Goal: Task Accomplishment & Management: Complete application form

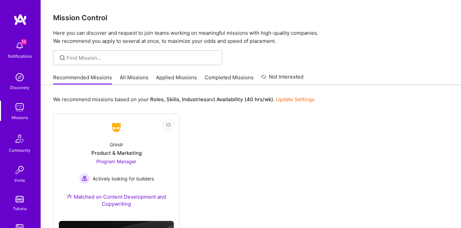
click at [131, 75] on link "All Missions" at bounding box center [134, 79] width 29 height 11
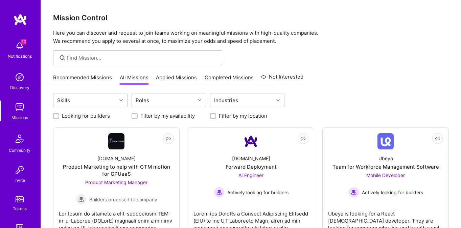
click at [166, 78] on link "Applied Missions" at bounding box center [176, 79] width 41 height 11
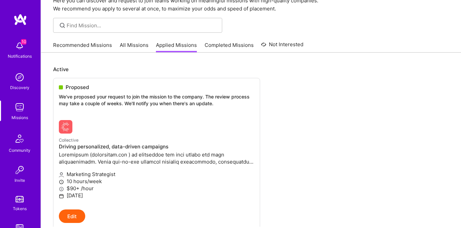
scroll to position [82, 0]
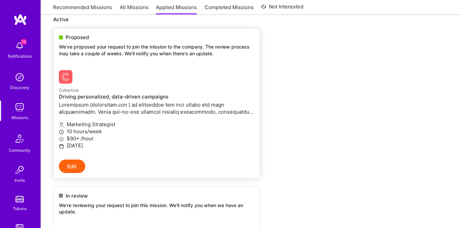
click at [153, 83] on div at bounding box center [124, 77] width 130 height 14
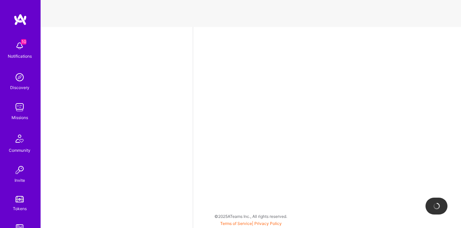
select select "US"
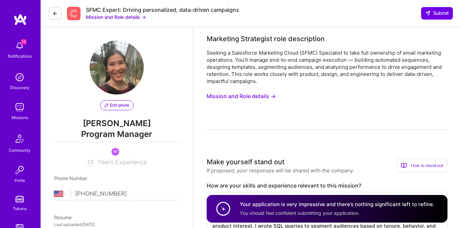
click at [237, 96] on button "Mission and Role details →" at bounding box center [240, 96] width 69 height 13
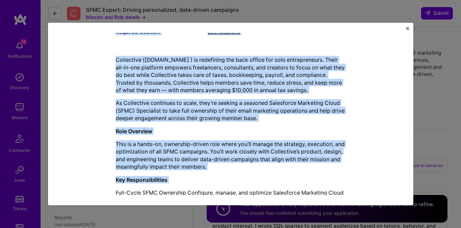
scroll to position [123, 0]
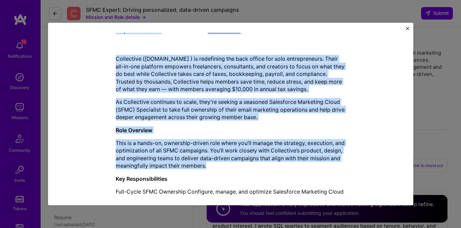
drag, startPoint x: 110, startPoint y: 44, endPoint x: 326, endPoint y: 170, distance: 250.7
click at [326, 170] on div "Mission Description and Role Details Marketing Strategist role description Seek…" at bounding box center [231, 101] width 334 height 370
click at [307, 123] on div "Collective ([DOMAIN_NAME] ) is redefining the back office for solo entrepreneur…" at bounding box center [231, 167] width 230 height 225
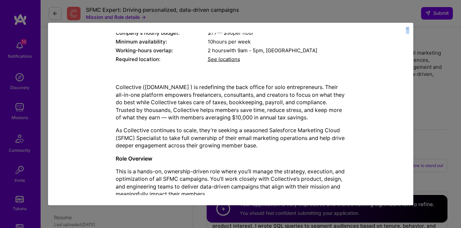
scroll to position [218, 0]
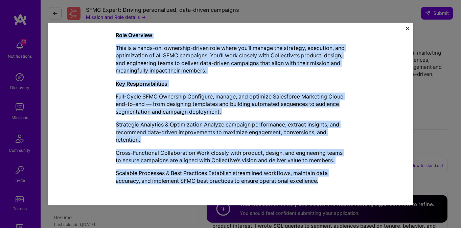
drag, startPoint x: 113, startPoint y: 70, endPoint x: 336, endPoint y: 180, distance: 248.9
click at [336, 180] on div "Mission Description and Role Details Marketing Strategist role description Seek…" at bounding box center [231, 5] width 334 height 370
copy div "Loremipsu Dolorsitam cons adipiscinge Seddoei t Incididunt Utlaboree Dolor (MAG…"
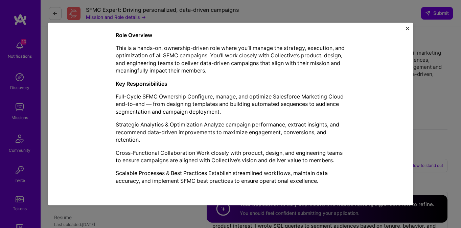
click at [22, 53] on div "Mission Description and Role Details Marketing Strategist role description Seek…" at bounding box center [230, 114] width 461 height 228
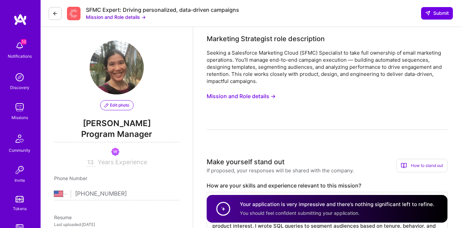
click at [21, 50] on img at bounding box center [20, 46] width 14 height 14
click at [17, 86] on div "Discovery" at bounding box center [19, 87] width 19 height 7
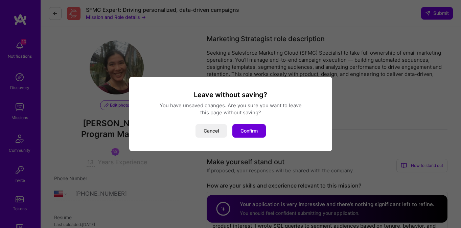
click at [17, 105] on div "Leave without saving? You have unsaved changes. Are you sure you want to leave …" at bounding box center [230, 114] width 461 height 228
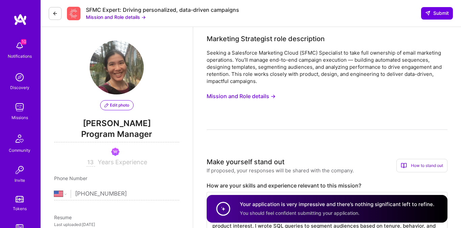
click at [21, 111] on img at bounding box center [20, 108] width 14 height 14
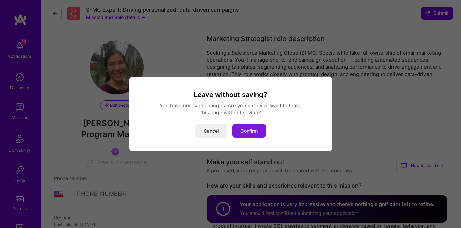
click at [254, 135] on button "Confirm" at bounding box center [248, 131] width 33 height 14
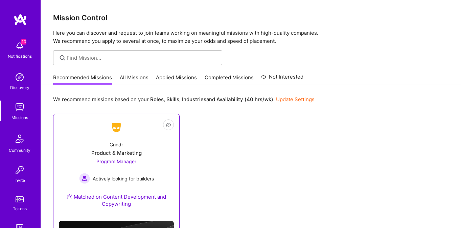
click at [126, 162] on span "Program Manager" at bounding box center [116, 162] width 40 height 6
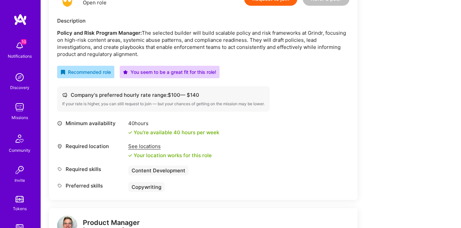
scroll to position [145, 0]
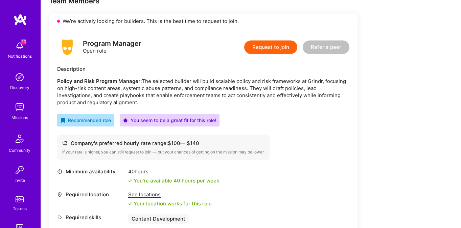
click at [268, 51] on button "Request to join" at bounding box center [270, 48] width 53 height 14
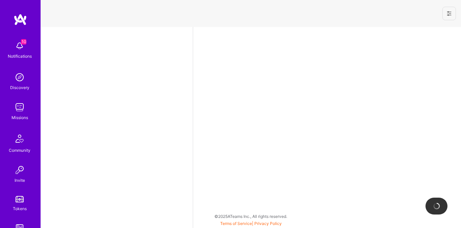
select select "US"
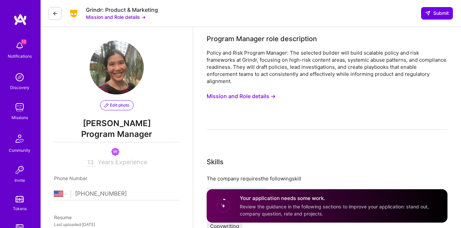
click at [245, 91] on button "Mission and Role details →" at bounding box center [240, 96] width 69 height 13
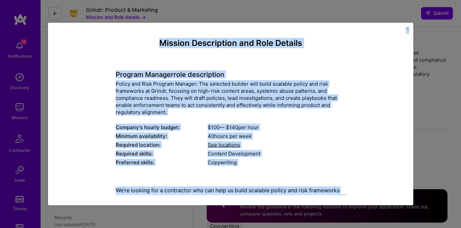
drag, startPoint x: 269, startPoint y: 177, endPoint x: 130, endPoint y: 16, distance: 213.3
click at [130, 16] on div "Mission Description and Role Details Program Manager role description Policy an…" at bounding box center [230, 114] width 461 height 228
copy div "Loremip Dolorsitame con Adip Elitsed Doeiusm Tempori utla etdoloremag Aliqua en…"
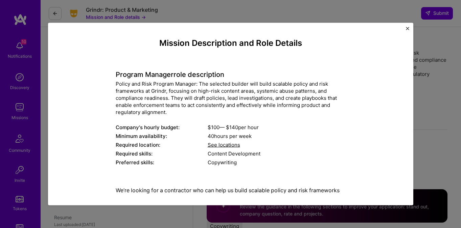
click at [418, 73] on div "Mission Description and Role Details Program Manager role description Policy an…" at bounding box center [230, 114] width 461 height 228
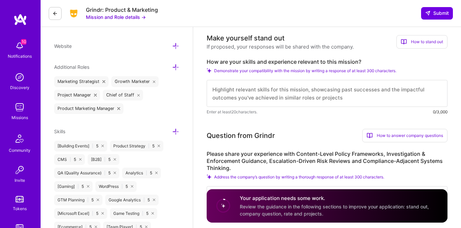
scroll to position [217, 0]
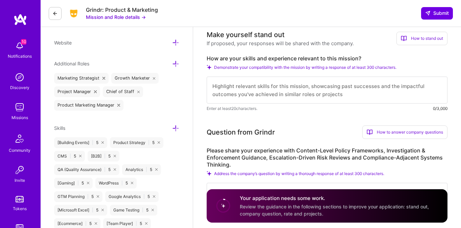
drag, startPoint x: 414, startPoint y: 71, endPoint x: 205, endPoint y: 61, distance: 209.0
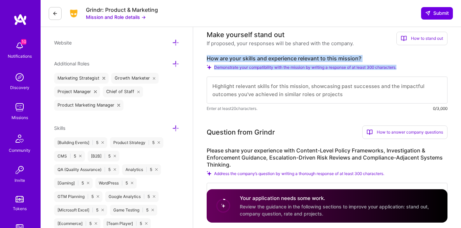
drag, startPoint x: 207, startPoint y: 58, endPoint x: 349, endPoint y: 79, distance: 143.5
click at [349, 79] on div "How are your skills and experience relevant to this mission? Demonstrate your c…" at bounding box center [326, 83] width 241 height 57
copy div "How are your skills and experience relevant to this mission? Demonstrate your c…"
click at [264, 86] on textarea at bounding box center [326, 90] width 241 height 27
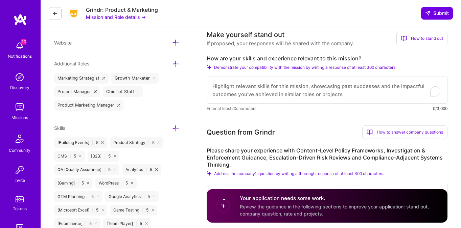
click at [264, 89] on textarea "To enrich screen reader interactions, please activate Accessibility in Grammarl…" at bounding box center [326, 90] width 241 height 27
paste textarea "My background in cybersecurity awareness, risk mitigation, and operational stra…"
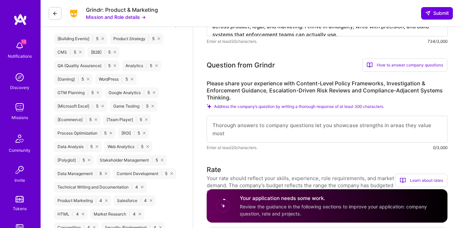
scroll to position [329, 0]
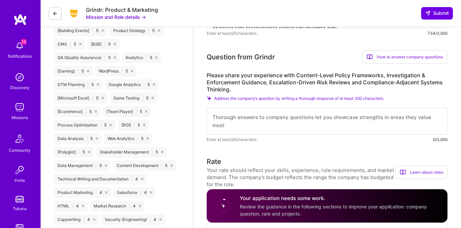
type textarea "My background in cybersecurity awareness, risk mitigation, and operational stra…"
drag, startPoint x: 402, startPoint y: 101, endPoint x: 209, endPoint y: 78, distance: 194.3
click at [209, 78] on div "Please share your experience with Content-Level Policy Frameworks, Investigatio…" at bounding box center [326, 107] width 241 height 71
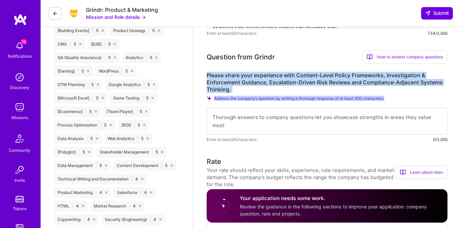
drag, startPoint x: 206, startPoint y: 73, endPoint x: 379, endPoint y: 102, distance: 175.7
copy div "Please share your experience with Content-Level Policy Frameworks, Investigatio…"
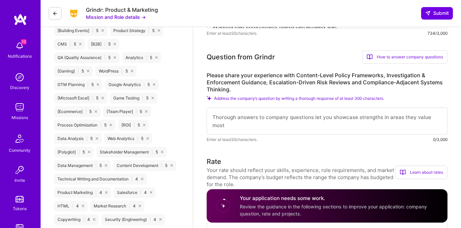
click at [239, 117] on textarea at bounding box center [326, 121] width 241 height 27
paste textarea "I’ve built content-level policy frameworks through global cybersecurity awarene…"
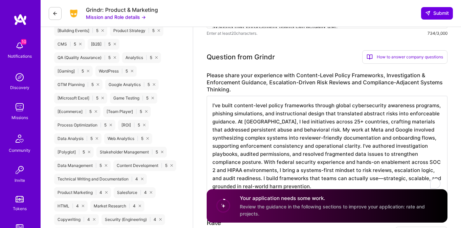
scroll to position [1, 0]
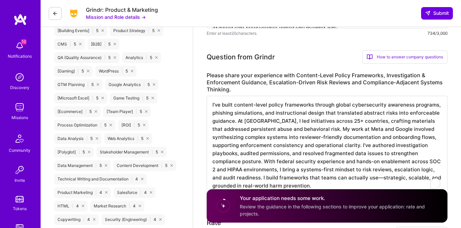
type textarea "I’ve built content-level policy frameworks through global cybersecurity awarene…"
click at [244, 74] on label "Please share your experience with Content-Level Policy Frameworks, Investigatio…" at bounding box center [326, 82] width 241 height 21
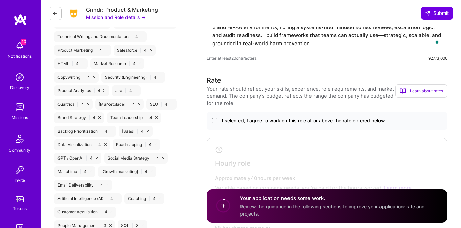
scroll to position [497, 0]
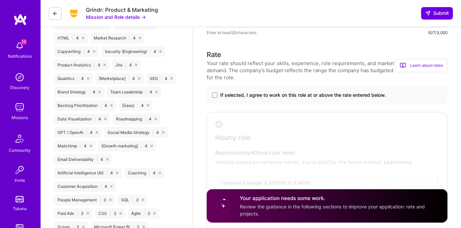
click at [215, 92] on label "If selected, I agree to work on this role at or above the rate entered below." at bounding box center [327, 95] width 230 height 7
click at [0, 0] on input "If selected, I agree to work on this role at or above the rate entered below." at bounding box center [0, 0] width 0 height 0
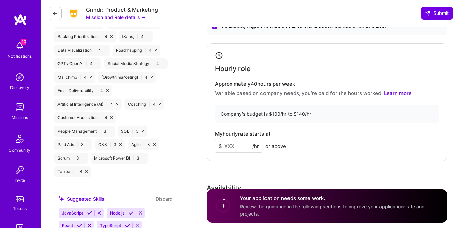
scroll to position [568, 0]
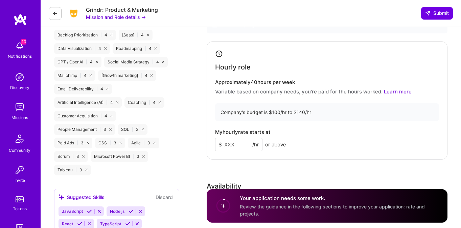
click at [239, 144] on input at bounding box center [238, 144] width 47 height 13
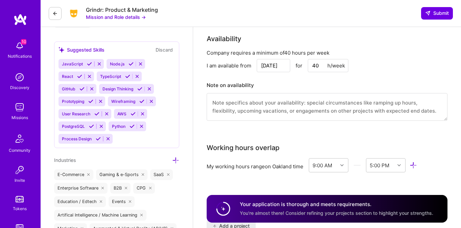
scroll to position [719, 0]
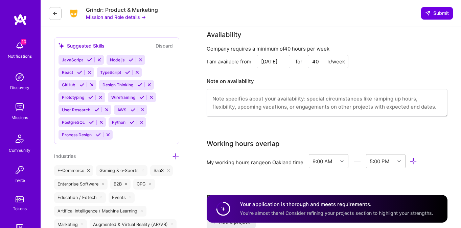
type input "120"
click at [331, 102] on textarea at bounding box center [326, 103] width 241 height 28
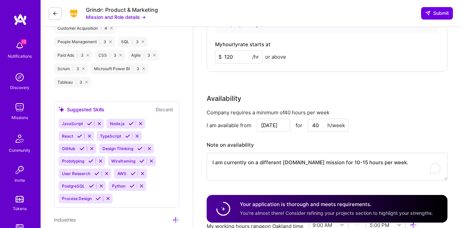
scroll to position [608, 0]
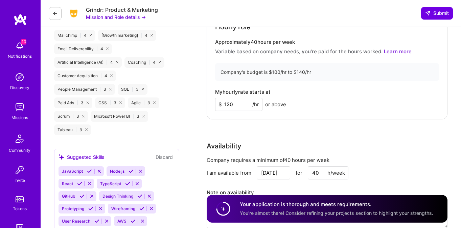
type textarea "I am currently on a different [DOMAIN_NAME] mission for 10-15 hours per week."
click at [327, 127] on div "Rate Your rate should reflect your skills, experience, role requirements, and m…" at bounding box center [326, 88] width 241 height 298
click at [234, 103] on input "120" at bounding box center [238, 104] width 47 height 13
type input "125"
click at [242, 118] on div "Hourly role Approximately 40 hours per week Variable based on company needs, yo…" at bounding box center [326, 60] width 241 height 118
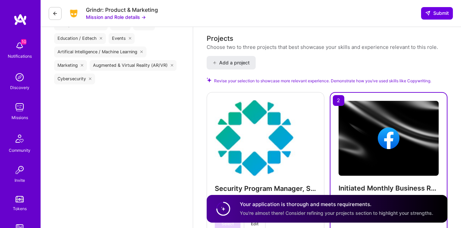
scroll to position [1061, 0]
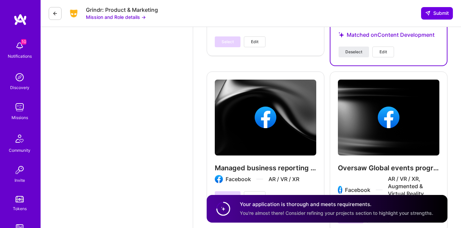
click at [384, 47] on button "Edit" at bounding box center [383, 52] width 22 height 11
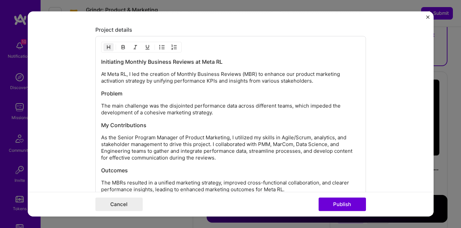
scroll to position [953, 0]
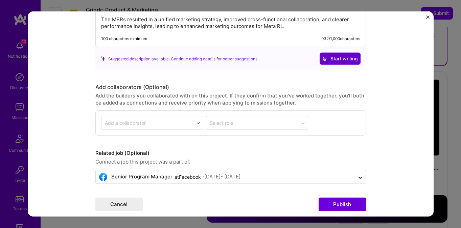
click at [335, 56] on span "Start writing" at bounding box center [339, 58] width 35 height 7
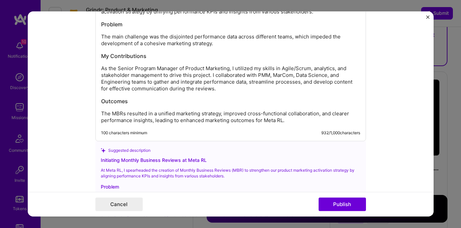
scroll to position [969, 0]
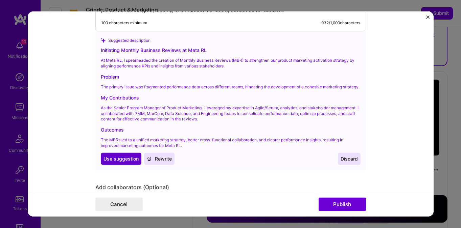
click at [134, 161] on button "Use Use suggestion" at bounding box center [121, 159] width 41 height 12
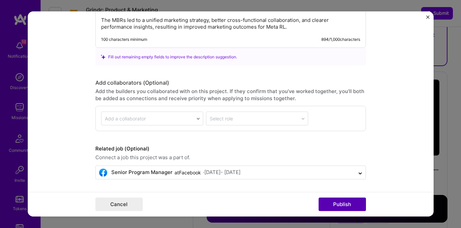
click at [328, 201] on button "Publish" at bounding box center [341, 205] width 47 height 14
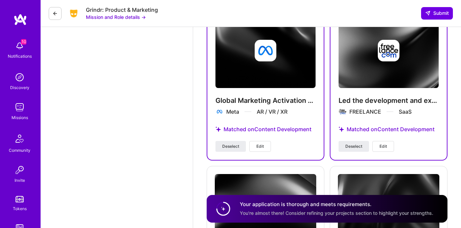
scroll to position [1318, 0]
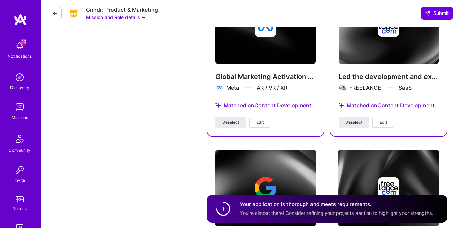
click at [259, 122] on span "Edit" at bounding box center [259, 123] width 7 height 6
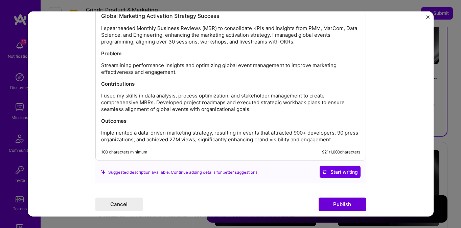
scroll to position [858, 0]
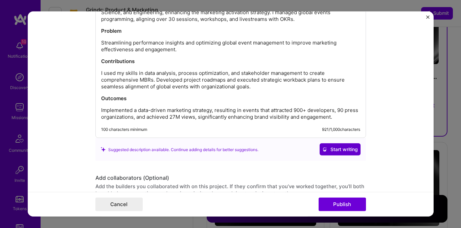
click at [336, 146] on span "Start writing" at bounding box center [339, 149] width 35 height 7
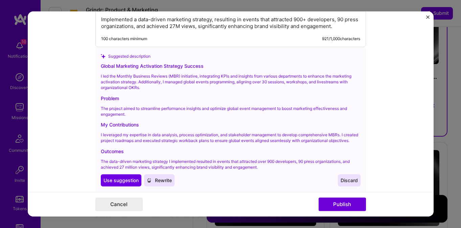
scroll to position [981, 0]
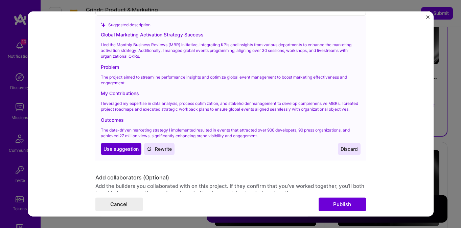
click at [135, 152] on span "Use suggestion" at bounding box center [120, 149] width 35 height 7
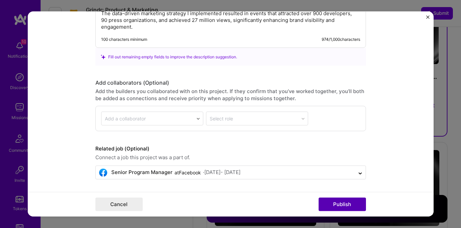
click at [331, 201] on button "Publish" at bounding box center [341, 205] width 47 height 14
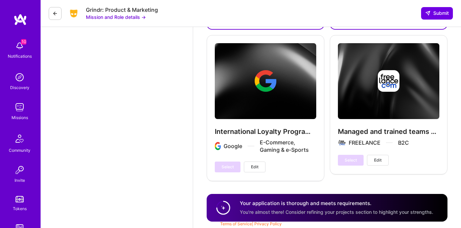
scroll to position [1256, 0]
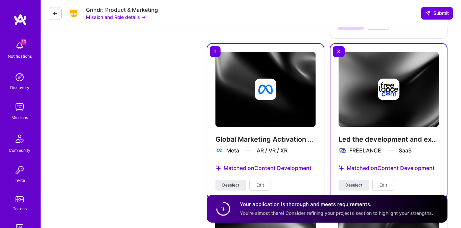
click at [378, 181] on button "Edit" at bounding box center [383, 185] width 22 height 11
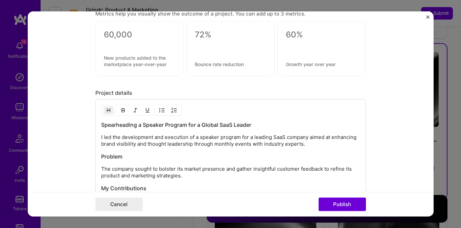
scroll to position [895, 0]
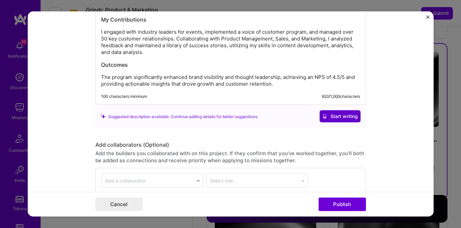
click at [325, 117] on icon at bounding box center [324, 116] width 5 height 5
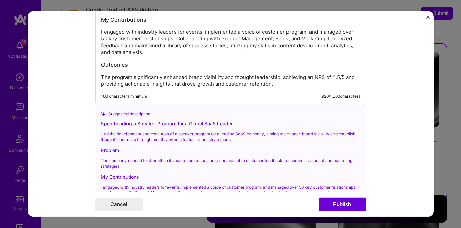
scroll to position [968, 0]
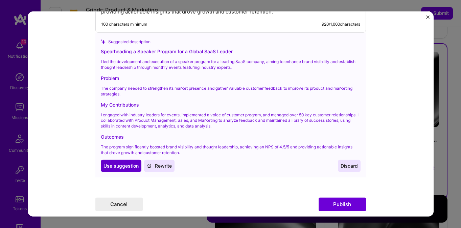
click at [127, 168] on span "Use suggestion" at bounding box center [120, 166] width 35 height 7
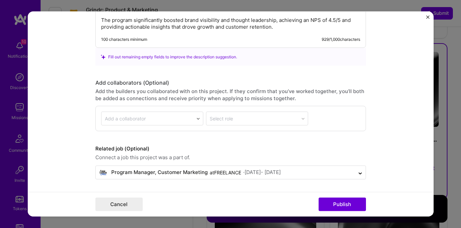
scroll to position [953, 0]
click at [333, 205] on button "Publish" at bounding box center [341, 205] width 47 height 14
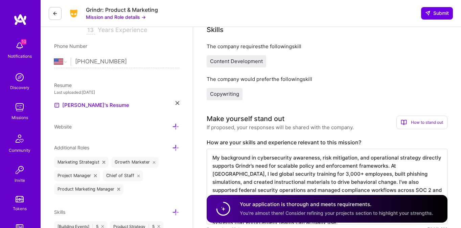
scroll to position [120, 0]
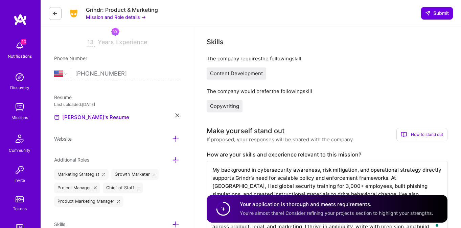
click at [177, 115] on icon at bounding box center [177, 116] width 4 height 4
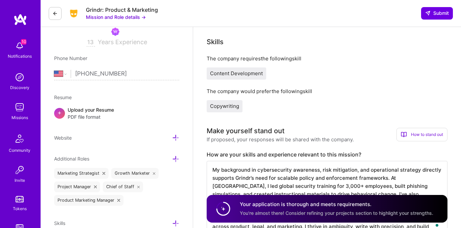
click at [105, 109] on div "Upload your Resume PDF file format" at bounding box center [91, 113] width 46 height 14
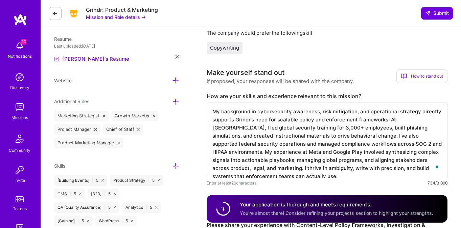
scroll to position [210, 0]
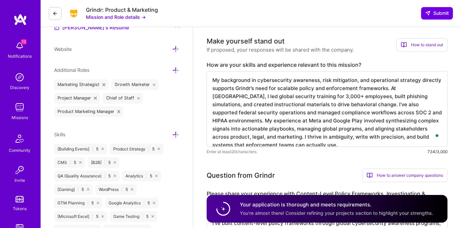
click at [176, 133] on icon at bounding box center [175, 134] width 7 height 7
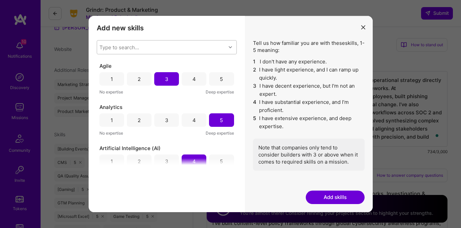
click at [180, 48] on div "Type to search..." at bounding box center [161, 48] width 129 height 14
type input "cop"
click at [334, 196] on button "Add skills" at bounding box center [334, 198] width 59 height 14
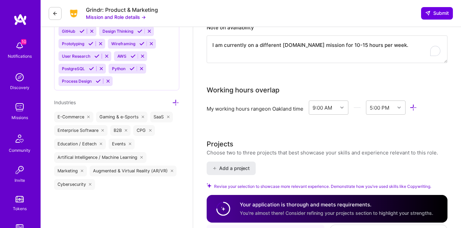
scroll to position [842, 0]
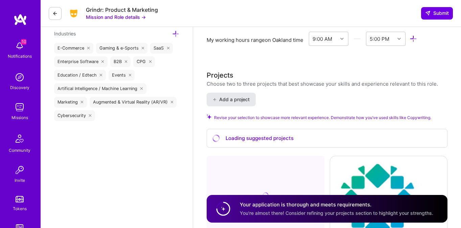
click at [244, 100] on span "Add a project" at bounding box center [231, 99] width 37 height 7
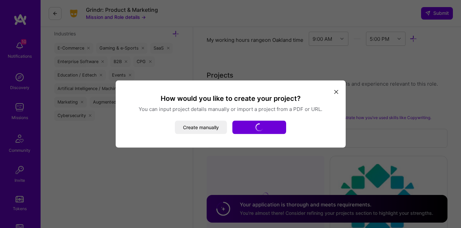
click at [333, 88] on button "modal" at bounding box center [336, 91] width 8 height 11
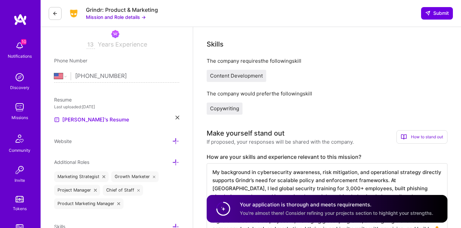
scroll to position [0, 0]
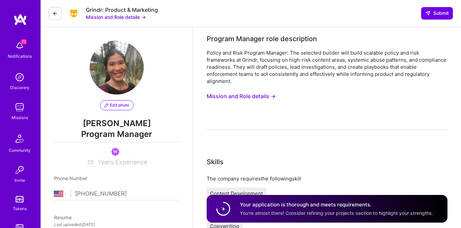
click at [268, 95] on button "Mission and Role details →" at bounding box center [240, 96] width 69 height 13
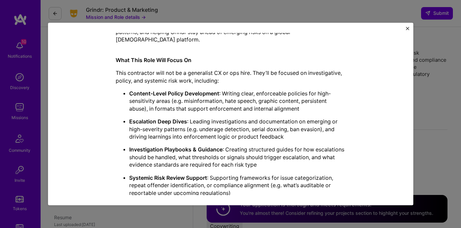
scroll to position [183, 0]
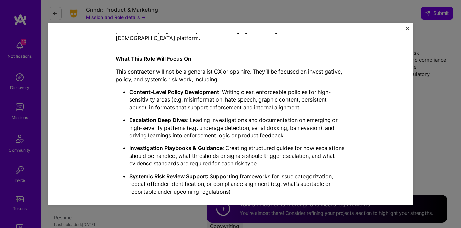
click at [406, 29] on img "Close" at bounding box center [406, 28] width 3 height 3
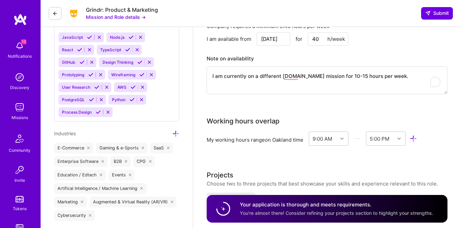
scroll to position [747, 0]
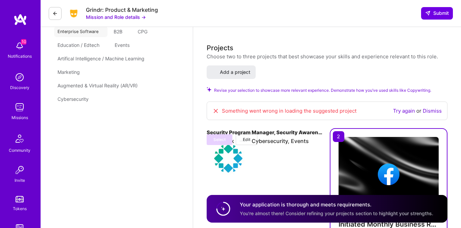
select select "US"
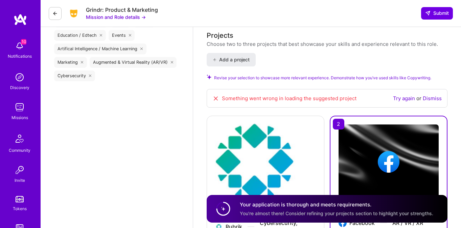
scroll to position [886, 0]
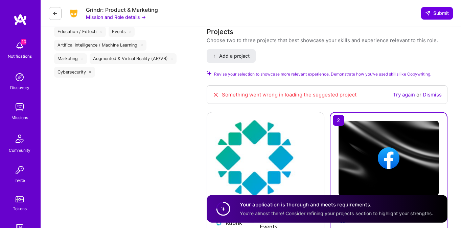
click at [438, 94] on link "Dismiss" at bounding box center [431, 95] width 19 height 6
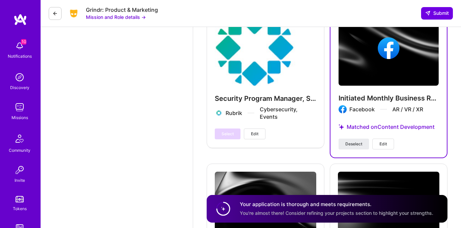
scroll to position [986, 0]
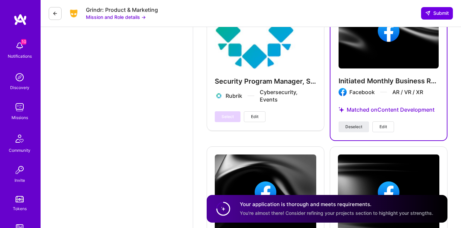
click at [376, 125] on button "Edit" at bounding box center [383, 127] width 22 height 11
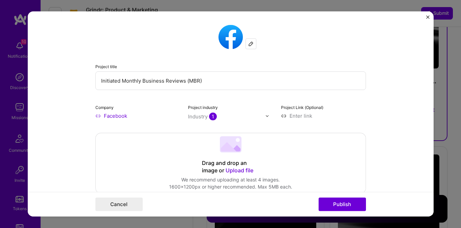
click at [427, 20] on button "Close" at bounding box center [427, 19] width 3 height 7
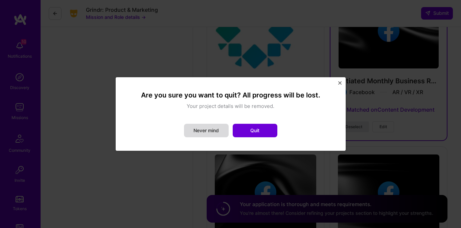
click at [221, 134] on button "Never mind" at bounding box center [206, 131] width 45 height 14
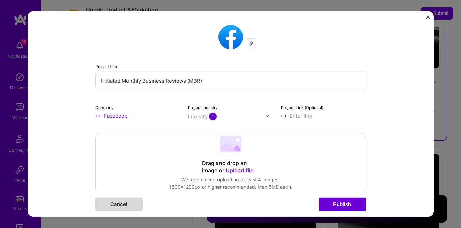
click at [133, 200] on button "Cancel" at bounding box center [118, 205] width 47 height 14
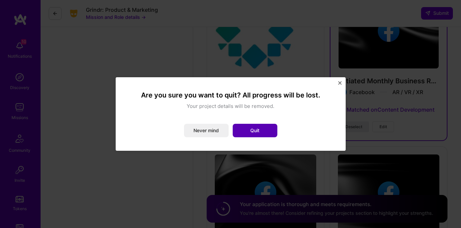
click at [266, 135] on button "Quit" at bounding box center [254, 131] width 45 height 14
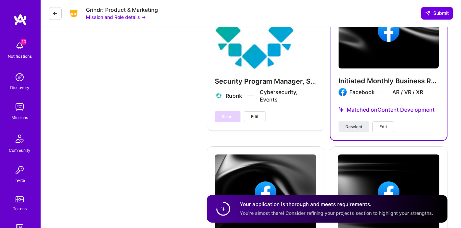
scroll to position [945, 0]
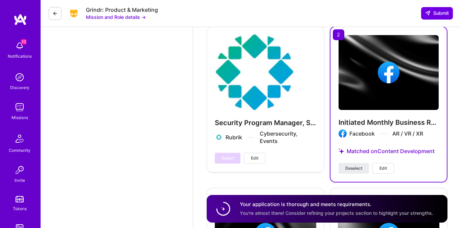
click at [233, 154] on div "Select Edit" at bounding box center [240, 158] width 51 height 11
click at [354, 166] on span "Deselect" at bounding box center [353, 169] width 17 height 6
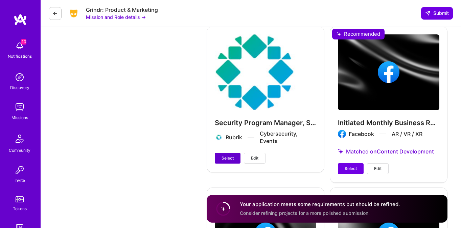
click at [235, 158] on button "Select" at bounding box center [228, 158] width 26 height 11
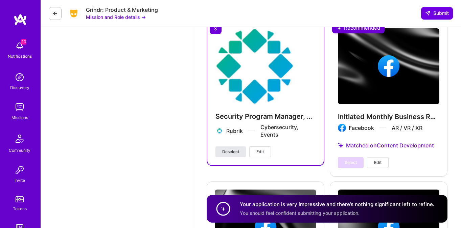
click at [233, 152] on span "Deselect" at bounding box center [230, 152] width 17 height 6
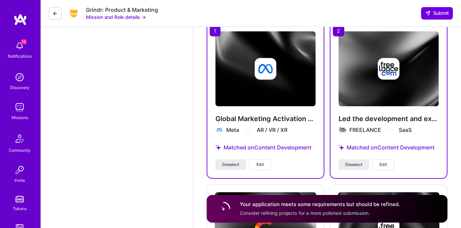
scroll to position [1288, 0]
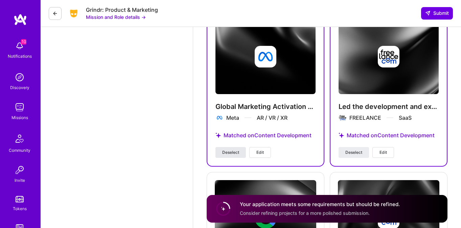
click at [233, 151] on span "Deselect" at bounding box center [230, 153] width 17 height 6
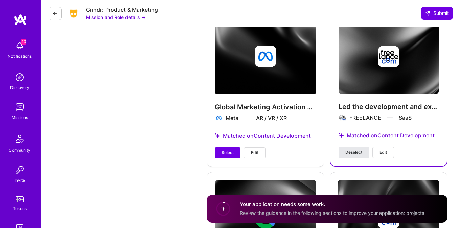
click at [351, 154] on span "Deselect" at bounding box center [353, 153] width 17 height 6
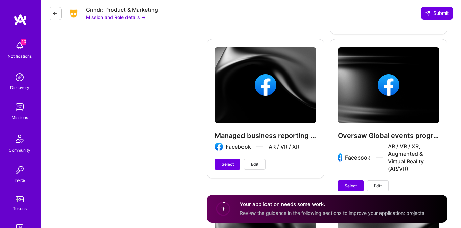
scroll to position [973, 0]
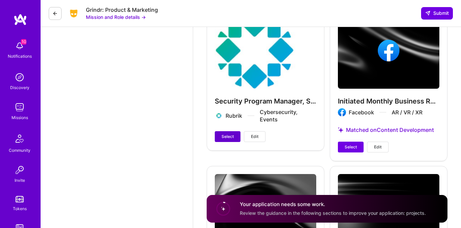
click at [226, 136] on span "Select" at bounding box center [227, 137] width 12 height 6
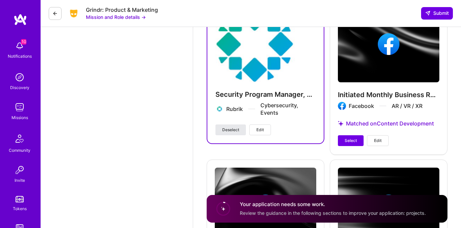
click at [235, 128] on span "Deselect" at bounding box center [230, 130] width 17 height 6
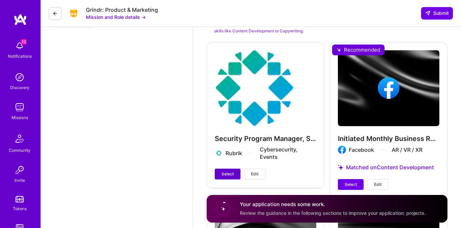
scroll to position [949, 0]
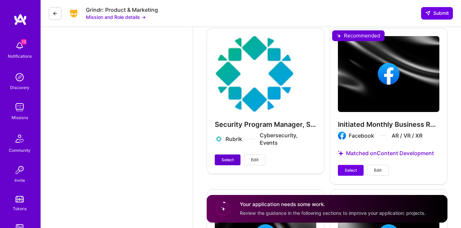
click at [223, 157] on span "Select" at bounding box center [227, 160] width 12 height 6
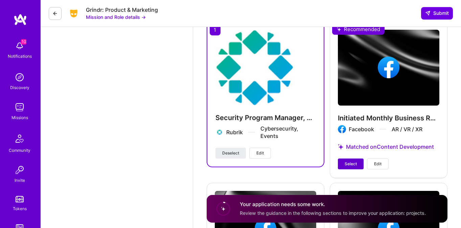
click at [345, 160] on button "Select" at bounding box center [351, 164] width 26 height 11
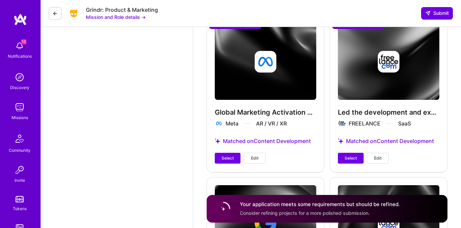
scroll to position [1295, 0]
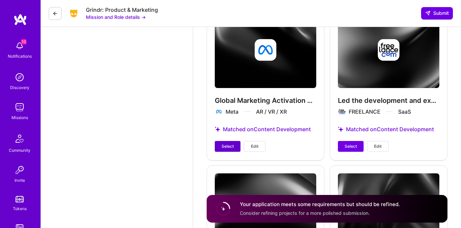
click at [231, 151] on button "Select" at bounding box center [228, 146] width 26 height 11
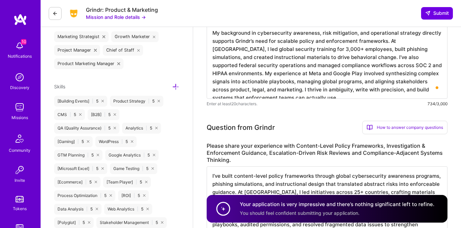
scroll to position [0, 0]
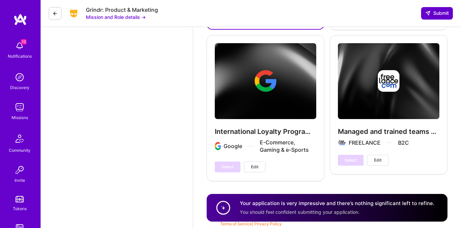
click at [428, 16] on span "Submit" at bounding box center [437, 13] width 24 height 7
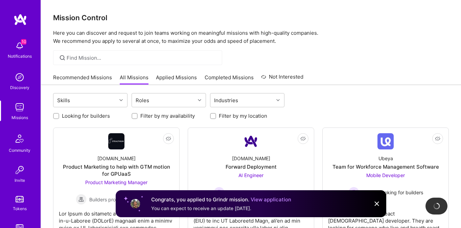
click at [68, 73] on div "Recommended Missions All Missions Applied Missions Completed Missions Not Inter…" at bounding box center [178, 77] width 250 height 15
click at [15, 51] on img at bounding box center [20, 46] width 14 height 14
click at [30, 39] on div "10 Notifications" at bounding box center [20, 49] width 42 height 23
click at [19, 41] on div "10 Notifications Discovery Missions Community Invite Tokens [DOMAIN_NAME]" at bounding box center [20, 140] width 41 height 205
